Goal: Transaction & Acquisition: Purchase product/service

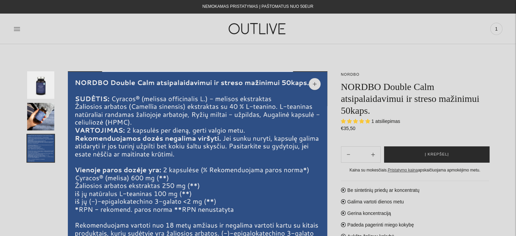
click at [426, 156] on span "Į krepšelį" at bounding box center [436, 154] width 24 height 7
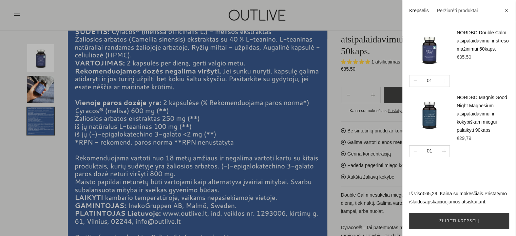
scroll to position [68, 0]
click at [422, 114] on img at bounding box center [429, 114] width 41 height 41
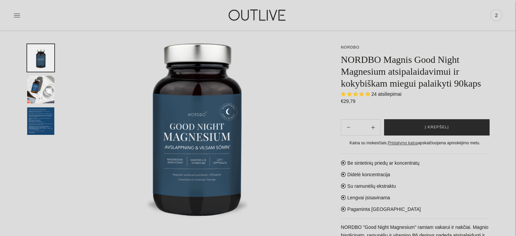
scroll to position [68, 0]
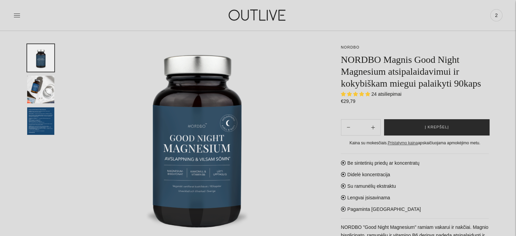
click at [453, 130] on button "Į krepšelį" at bounding box center [436, 127] width 105 height 16
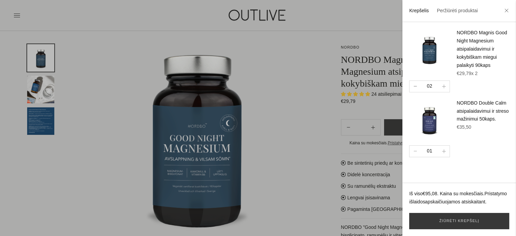
click at [416, 92] on button "button" at bounding box center [414, 86] width 11 height 11
click at [332, 85] on div at bounding box center [258, 118] width 516 height 236
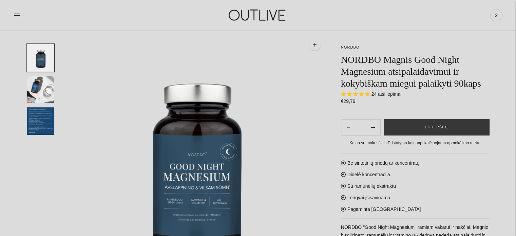
scroll to position [0, 0]
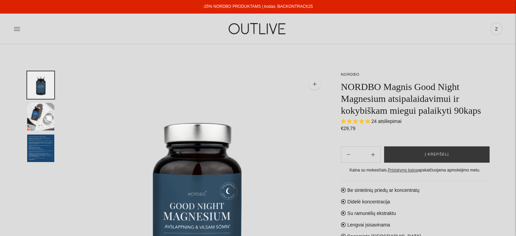
click at [262, 27] on img at bounding box center [257, 28] width 85 height 23
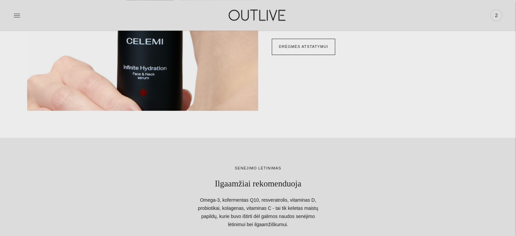
scroll to position [644, 0]
